Goal: Find specific page/section: Find specific page/section

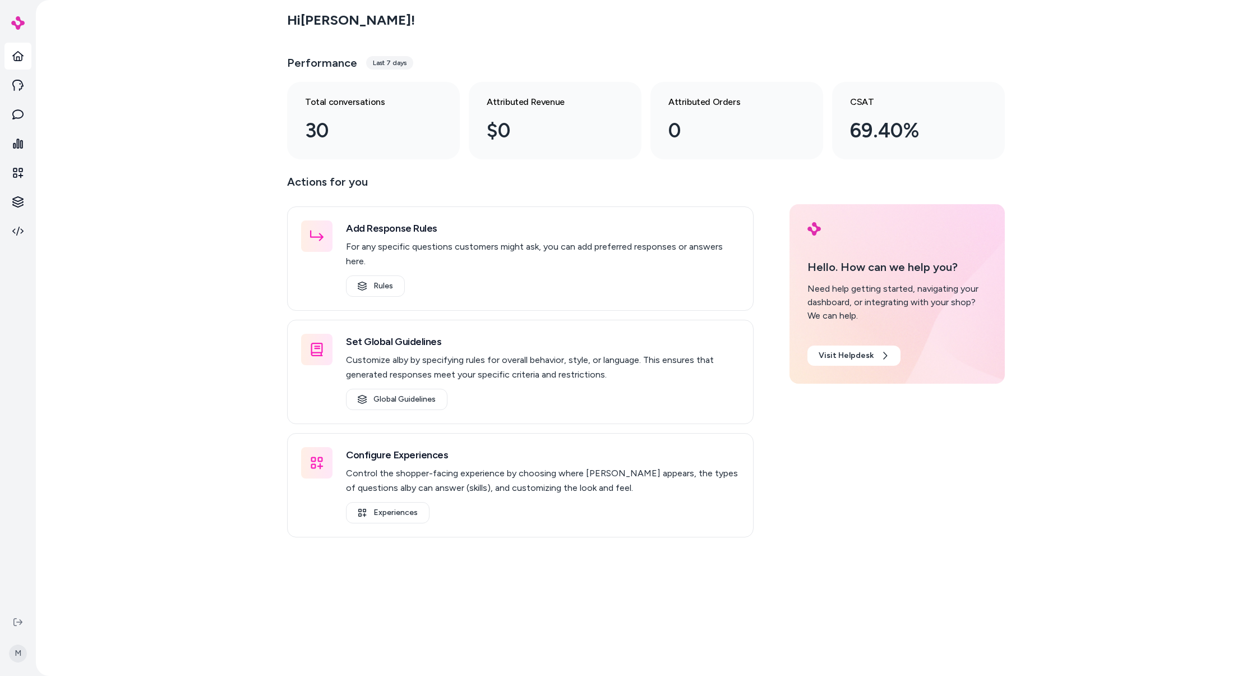
click at [93, 338] on div "Hi Matt ! Performance Last 7 days Total conversations 30 Attributed Revenue $0 …" at bounding box center [646, 338] width 1220 height 676
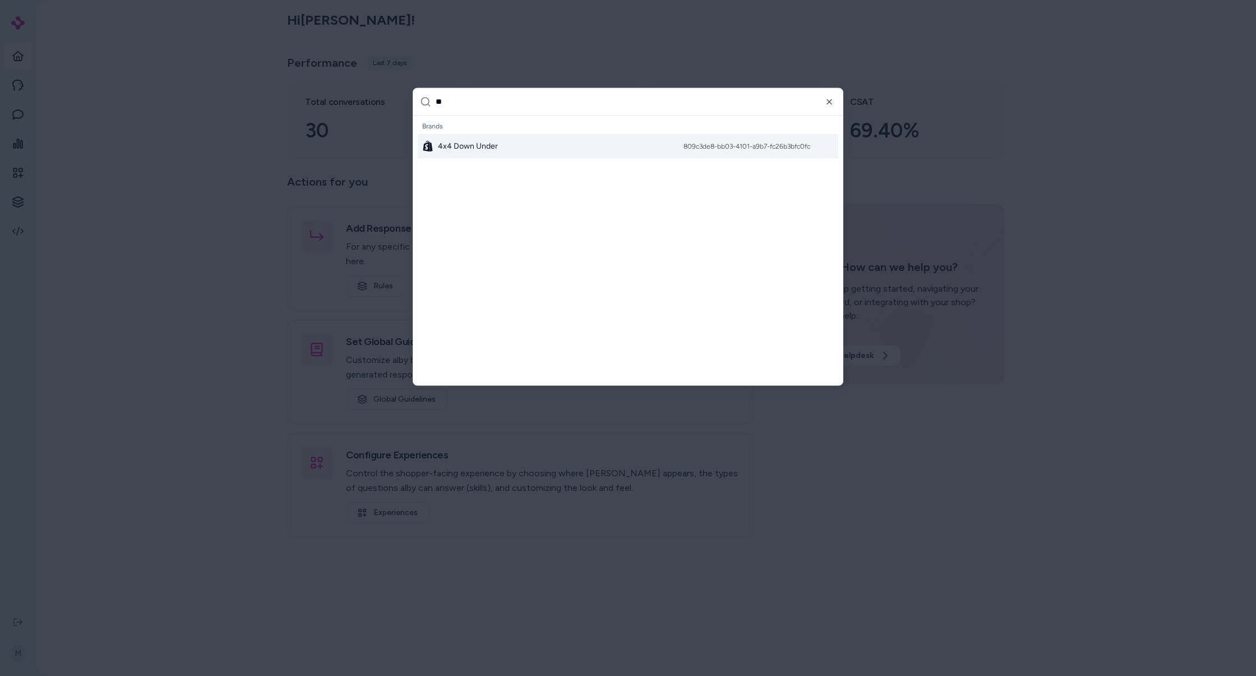
type input "**"
click at [581, 156] on div "4x4 Down Under 809c3de8-bb03-4101-a9b7-fc26b3bfc0fc" at bounding box center [628, 145] width 421 height 25
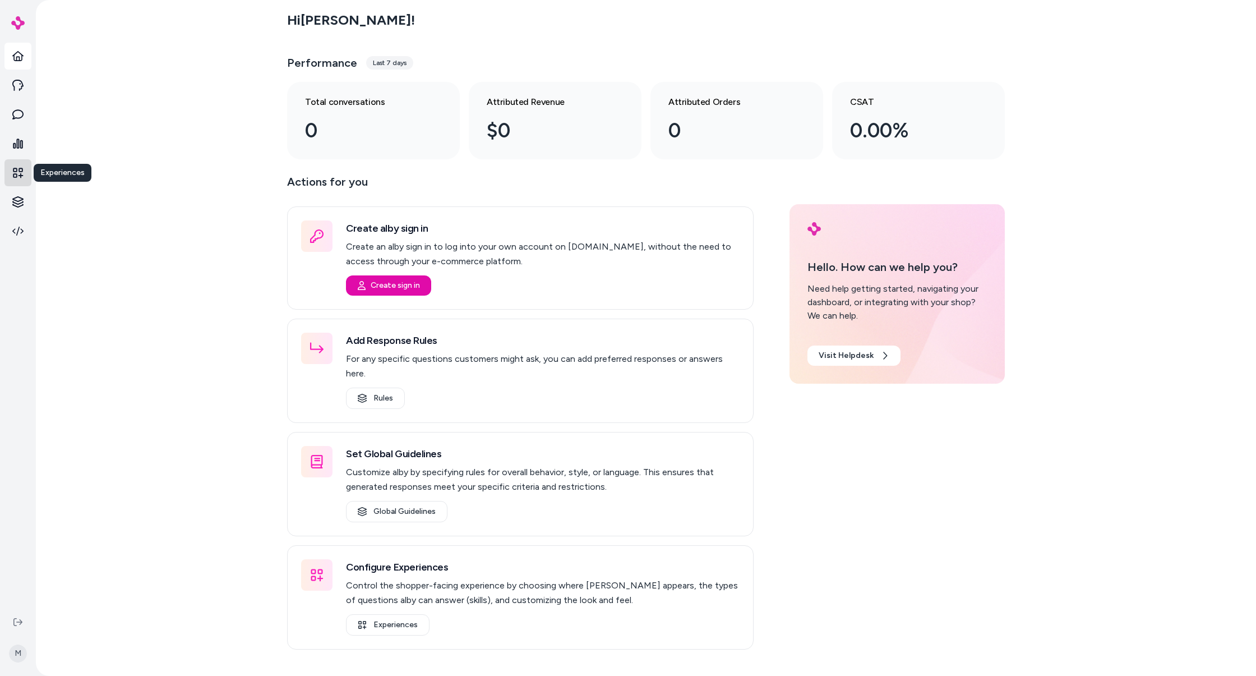
click at [17, 172] on icon at bounding box center [17, 172] width 11 height 11
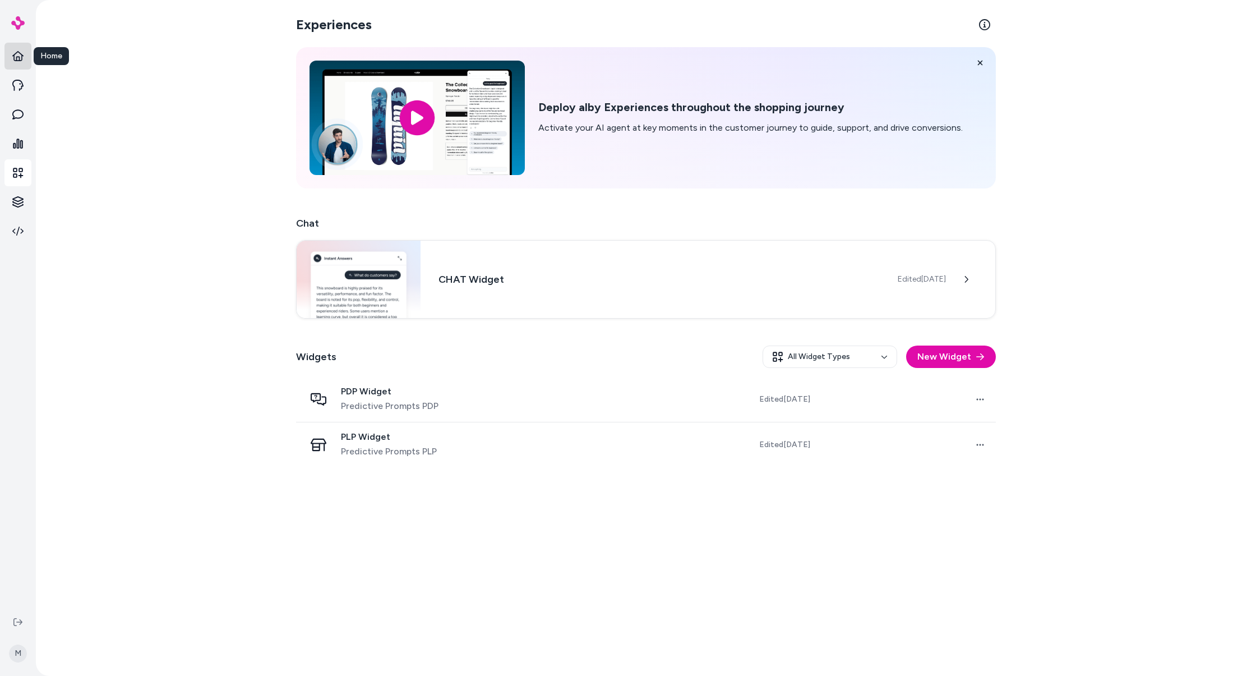
click at [24, 55] on link at bounding box center [17, 56] width 27 height 27
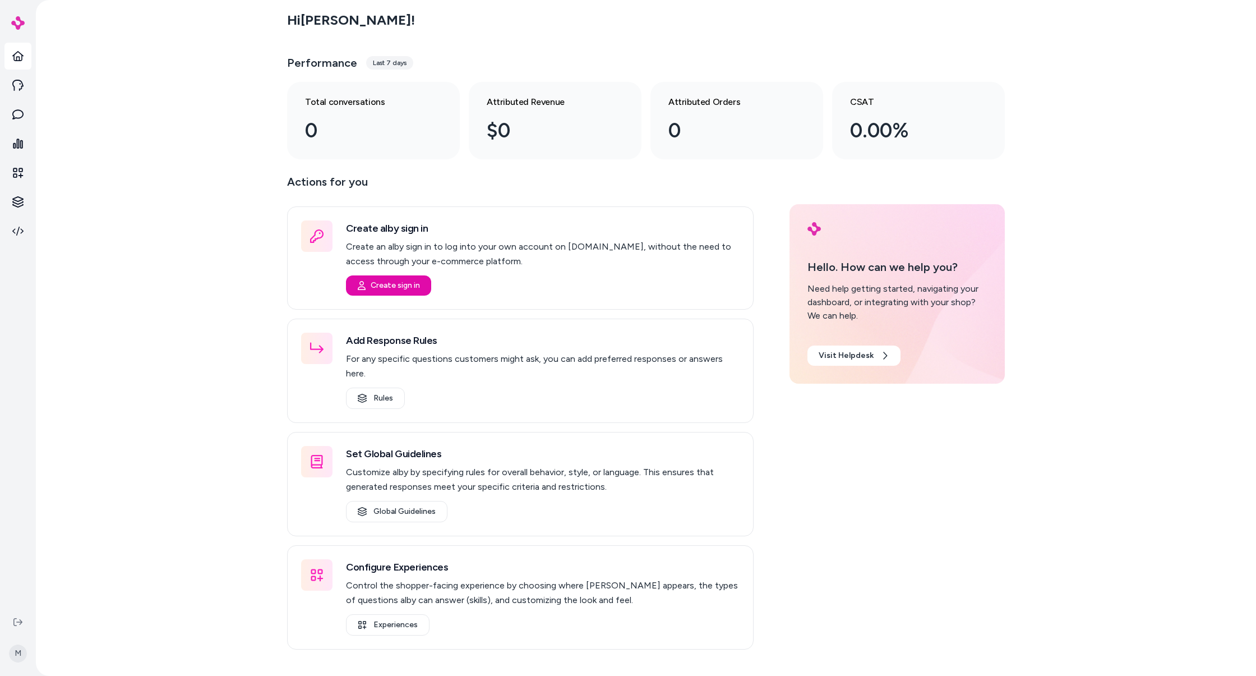
click at [179, 169] on div "Hi [PERSON_NAME] ! Performance Last 7 days Total conversations 0 Attributed Rev…" at bounding box center [646, 338] width 1220 height 676
click at [90, 274] on div "Hi [PERSON_NAME] ! Performance Last 7 days Total conversations 0 Attributed Rev…" at bounding box center [646, 338] width 1220 height 676
click at [112, 274] on div "Hi [PERSON_NAME] ! Performance Last 7 days Total conversations 0 Attributed Rev…" at bounding box center [646, 338] width 1220 height 676
